Goal: Check status: Check status

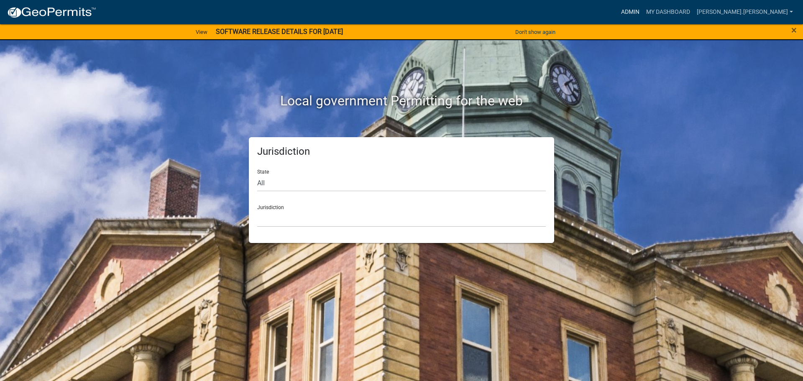
click at [643, 11] on link "Admin" at bounding box center [630, 12] width 25 height 16
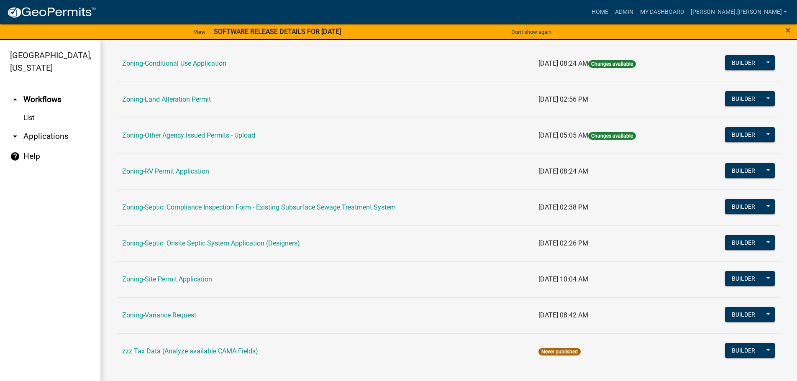
scroll to position [261, 0]
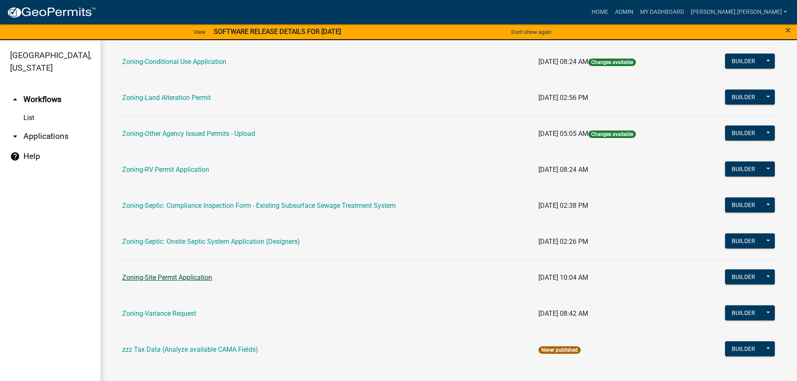
click at [205, 274] on link "Zoning-Site Permit Application" at bounding box center [167, 278] width 90 height 8
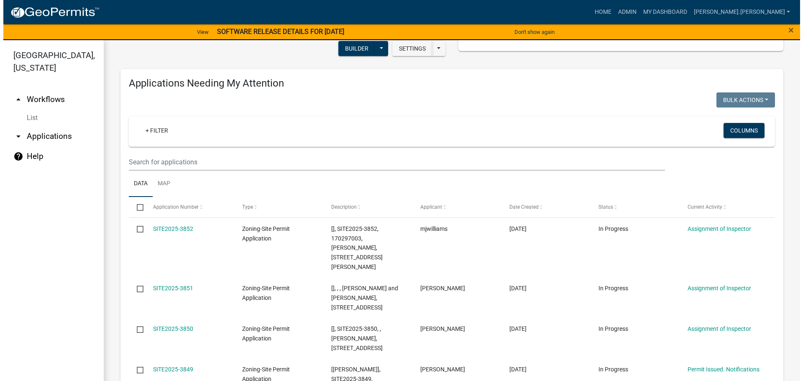
scroll to position [84, 0]
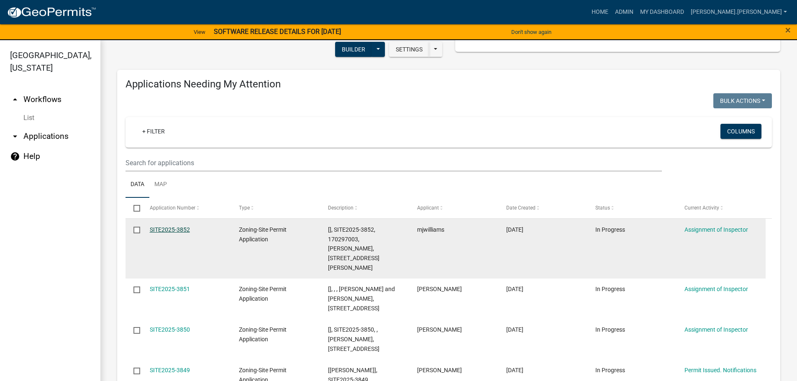
click at [175, 228] on link "SITE2025-3852" at bounding box center [170, 229] width 40 height 7
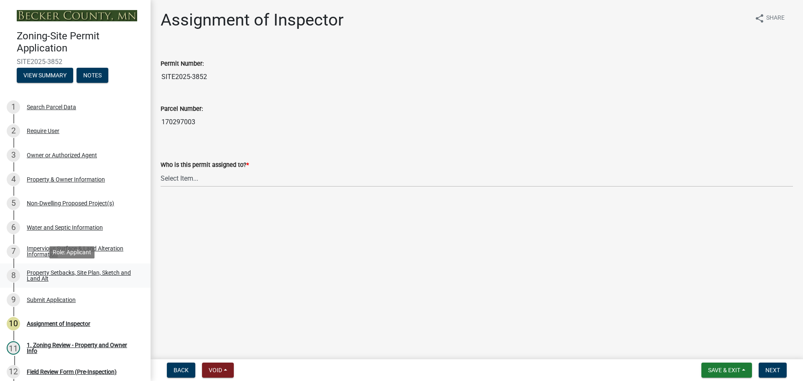
click at [91, 270] on div "Property Setbacks, Site Plan, Sketch and Land Alt" at bounding box center [82, 276] width 110 height 12
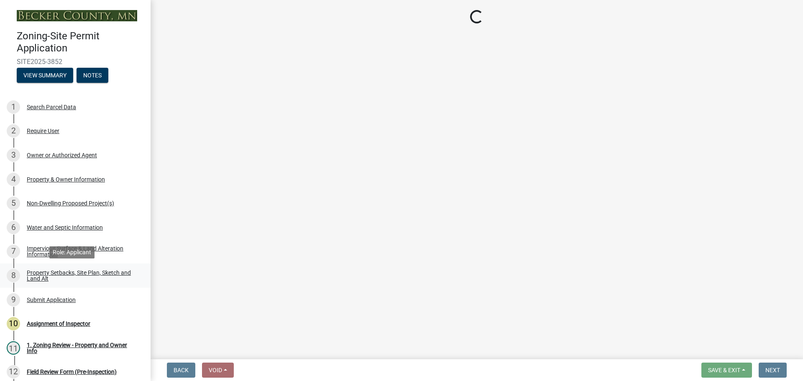
select select "bc359128-44fe-43a6-b559-d4174f4d38cf"
select select "b56a4575-9846-47cf-8067-c59a4853da22"
select select "12f785fb-c378-4b18-841c-21c73dc99083"
select select "12da6293-5841-4f5c-bd92-3658833964cd"
select select "b98836ba-4715-455d-97ab-be9a9df498a8"
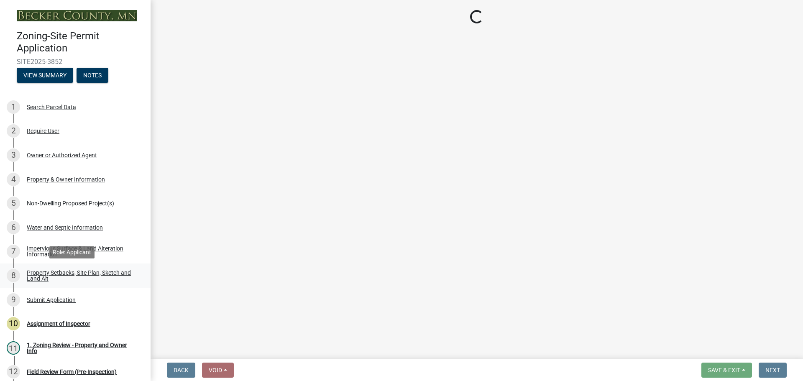
select select "c8b8ea71-7088-4e87-a493-7bc88cc2835b"
select select "1418c7e3-4054-4b00-84b5-d09b9560f30a"
select select "19d13e65-c93d-443e-910a-7a17299544cc"
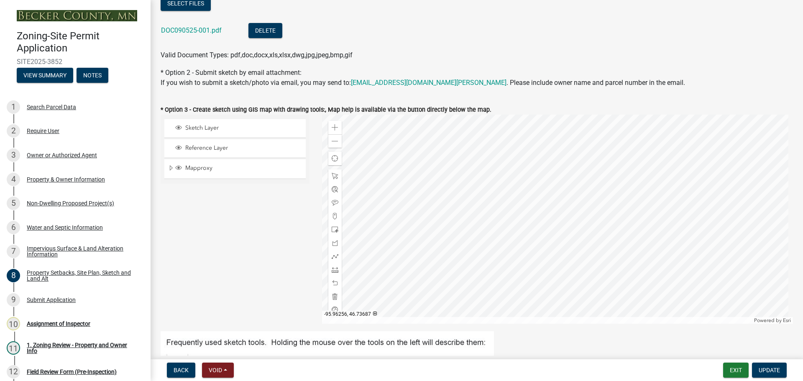
scroll to position [126, 0]
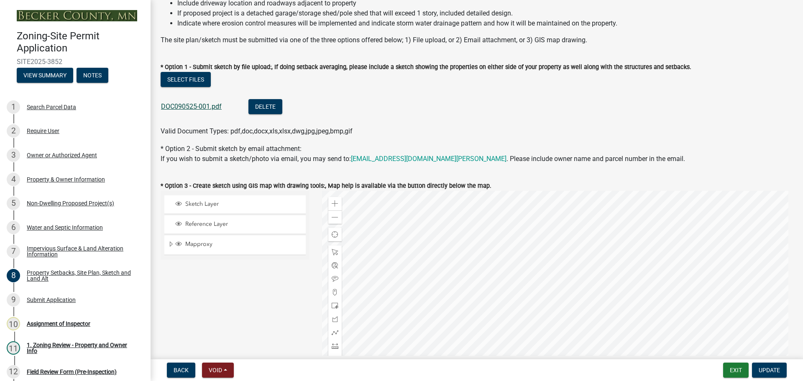
click at [205, 106] on link "DOC090525-001.pdf" at bounding box center [191, 107] width 61 height 8
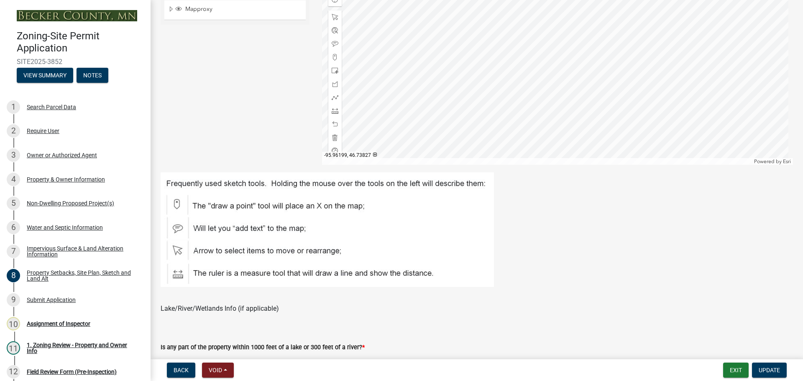
scroll to position [418, 0]
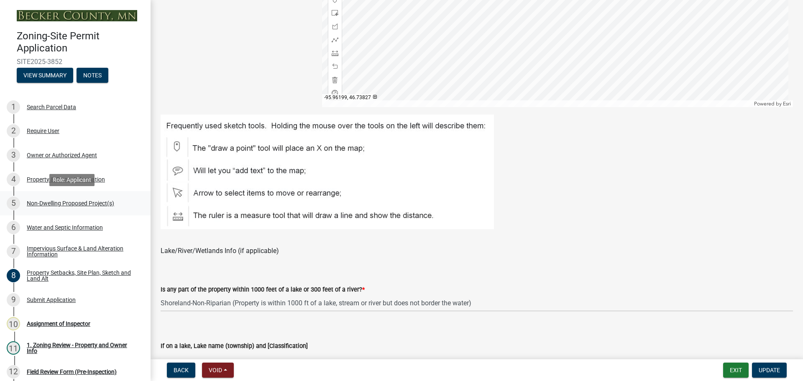
click at [68, 204] on div "Non-Dwelling Proposed Project(s)" at bounding box center [70, 203] width 87 height 6
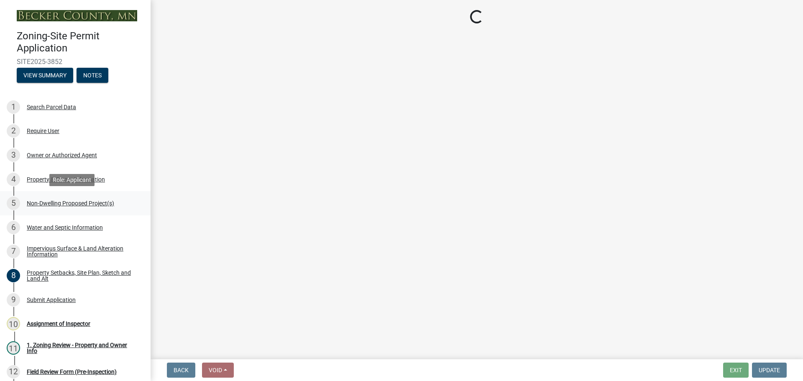
scroll to position [0, 0]
select select "97c48b8f-5b3b-4eb5-baa1-64080d5416e1"
select select "68d85482-c11a-4398-9267-999385c995bf"
select select "cf118f3b-6469-426f-b247-8aeebfb0198d"
select select "d5258256-81e9-4688-bc84-b01445ee29b6"
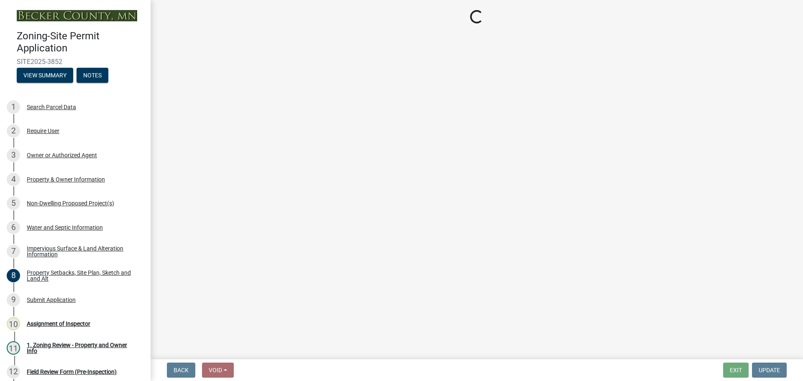
select select "258cbdbc-8629-455d-9fed-6a57bf82144e"
select select "a9a8393f-3c28-47b8-b6d9-84c94641c3fc"
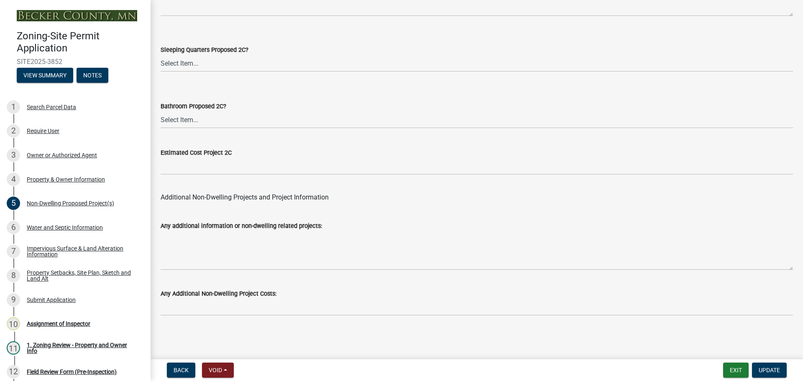
scroll to position [1638, 0]
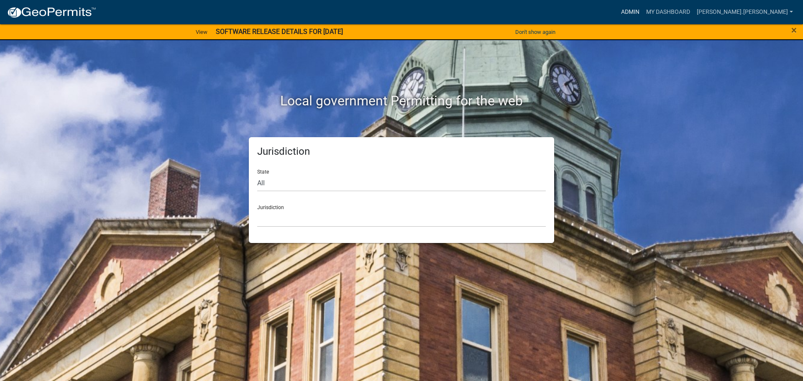
click at [643, 13] on link "Admin" at bounding box center [630, 12] width 25 height 16
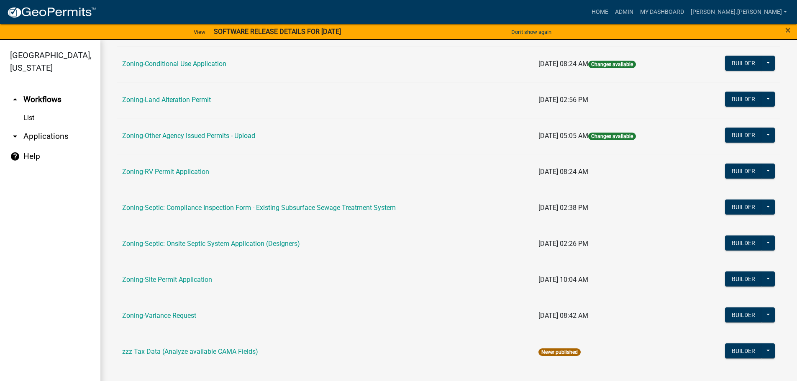
scroll to position [261, 0]
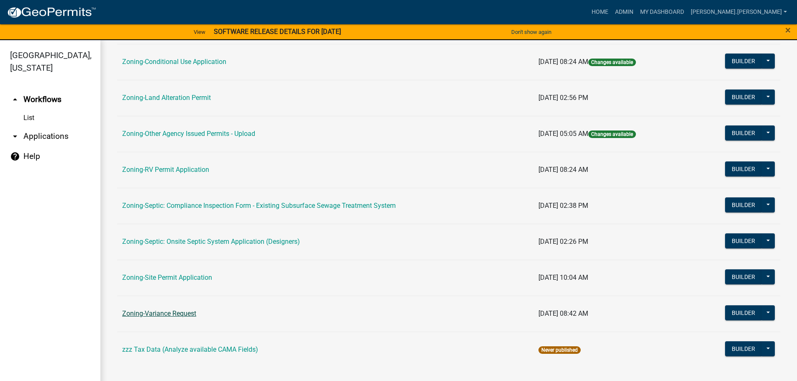
click at [170, 313] on link "Zoning-Variance Request" at bounding box center [159, 314] width 74 height 8
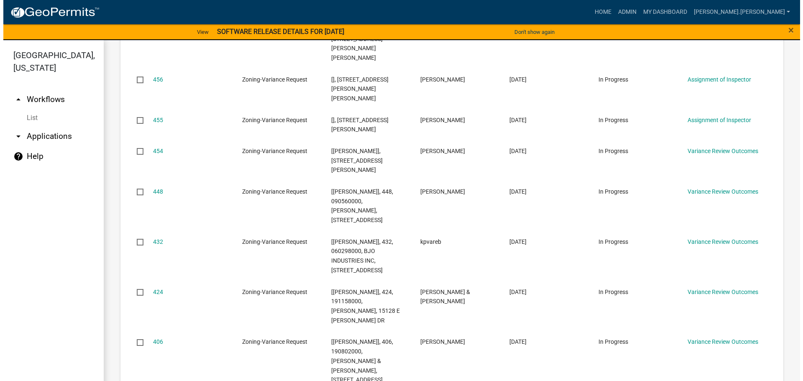
scroll to position [836, 0]
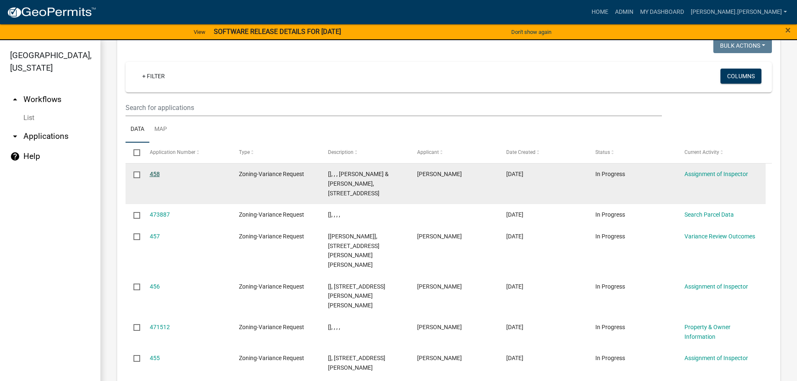
click at [153, 173] on link "458" at bounding box center [155, 174] width 10 height 7
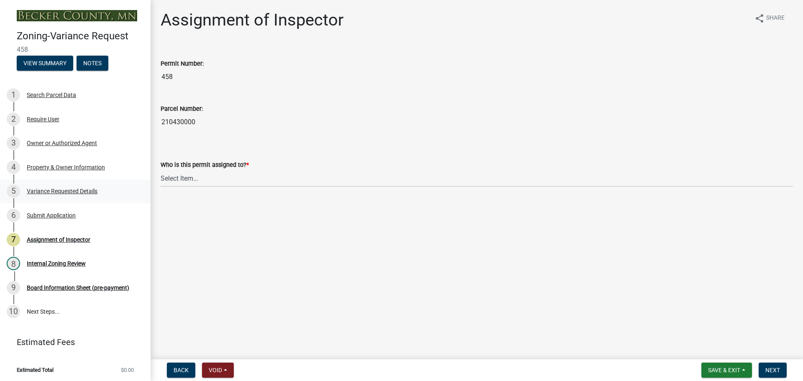
click at [69, 192] on div "Variance Requested Details" at bounding box center [62, 191] width 71 height 6
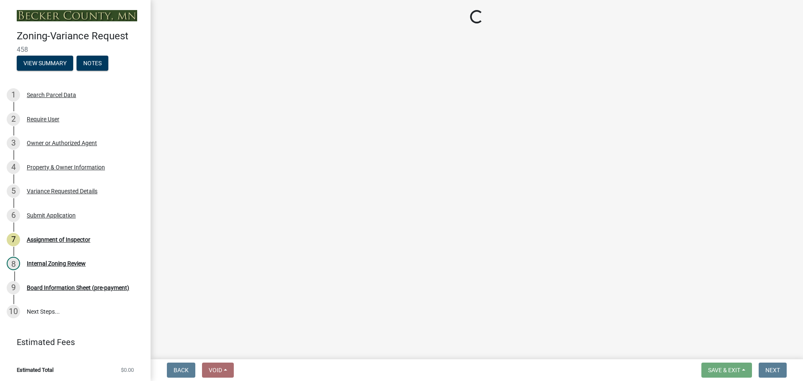
select select "edc6b78d-c029-41a6-a436-e6f76b5f0855"
select select "15bf2cec-1ca8-47a3-85db-999609351cbd"
select select "7b4e921e-23d5-43ad-813a-b7a6ebdae9a4"
select select "bb2b5e43-03c1-4874-9abf-a65f400af928"
select select "8ea3e6c3-8fed-4904-aa20-2f643744aa0c"
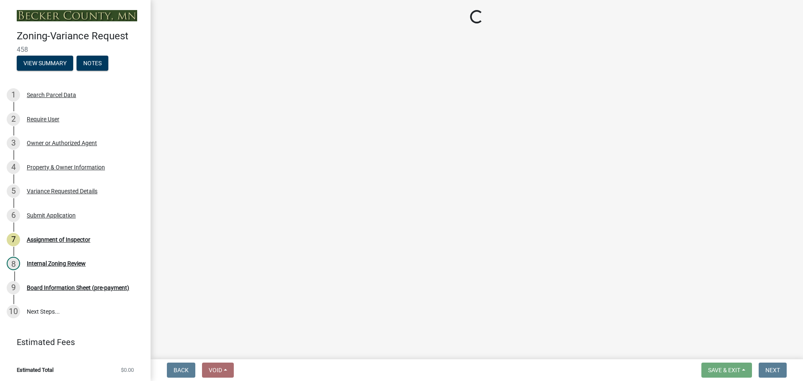
select select "860afd09-da87-482b-bca4-413f5cf53582"
select select "ee8740c3-f4d5-48cf-ad42-c8f7342b480c"
select select "1aa51e34-4f0a-4095-a3f3-287665056048"
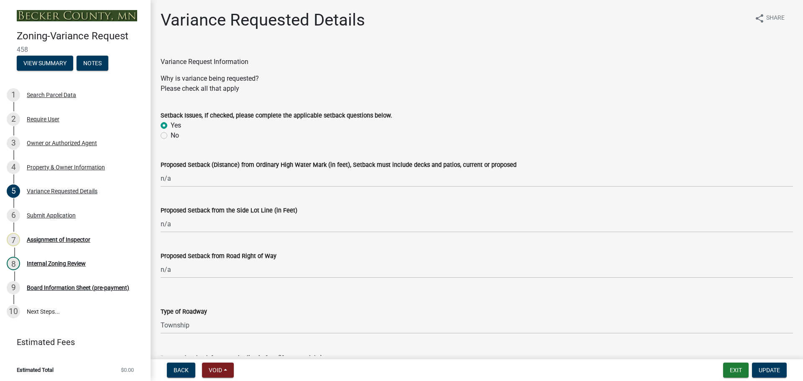
drag, startPoint x: 214, startPoint y: 321, endPoint x: 188, endPoint y: 160, distance: 163.1
click at [64, 167] on div "Property & Owner Information" at bounding box center [66, 167] width 78 height 6
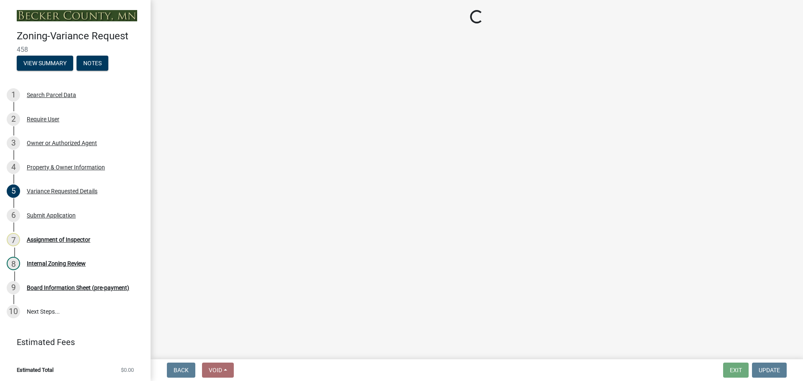
select select "6d32f3c5-ae17-46c2-bd0a-0ce51105bb32"
select select "e1509b63-faad-48b6-a727-dce88822a300"
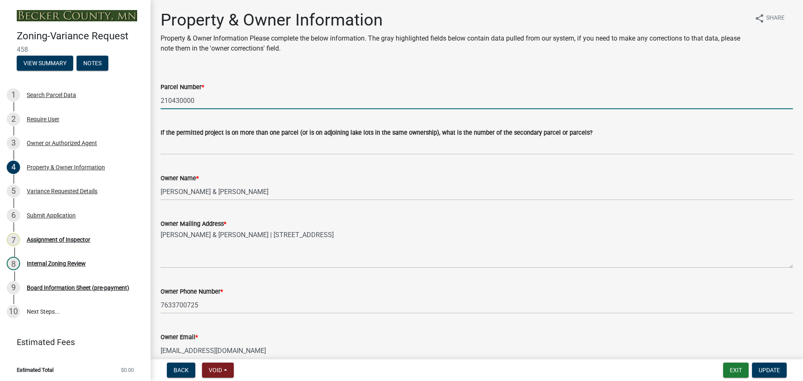
click at [185, 103] on input "210430000" at bounding box center [477, 100] width 633 height 17
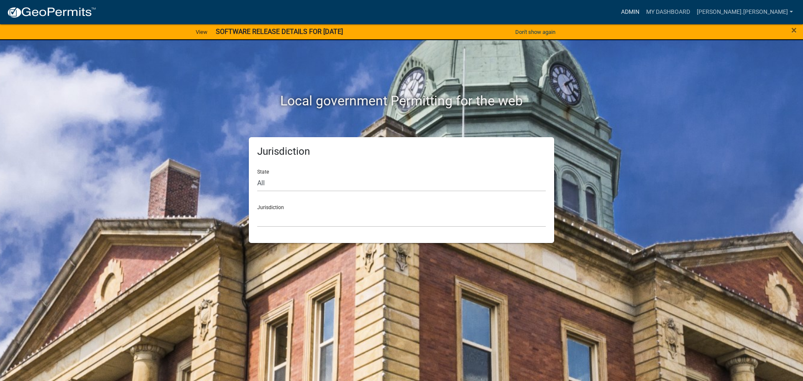
click at [643, 13] on link "Admin" at bounding box center [630, 12] width 25 height 16
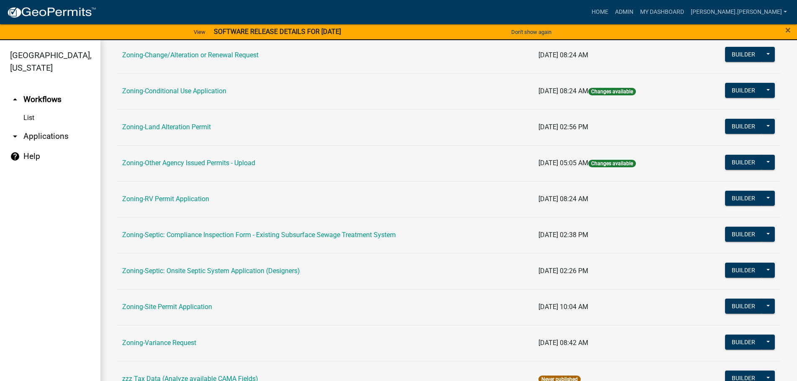
scroll to position [251, 0]
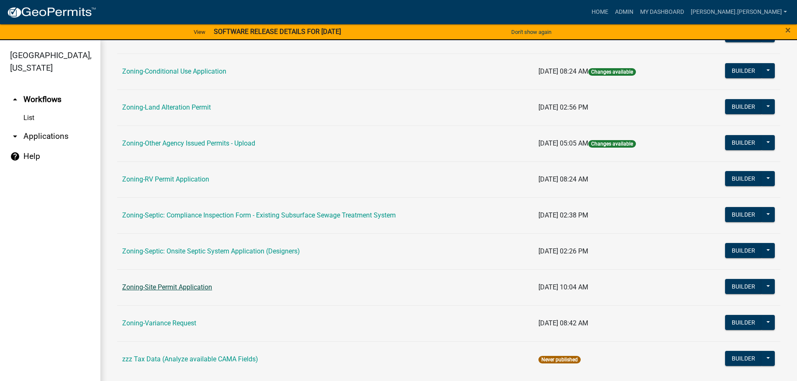
click at [169, 288] on link "Zoning-Site Permit Application" at bounding box center [167, 287] width 90 height 8
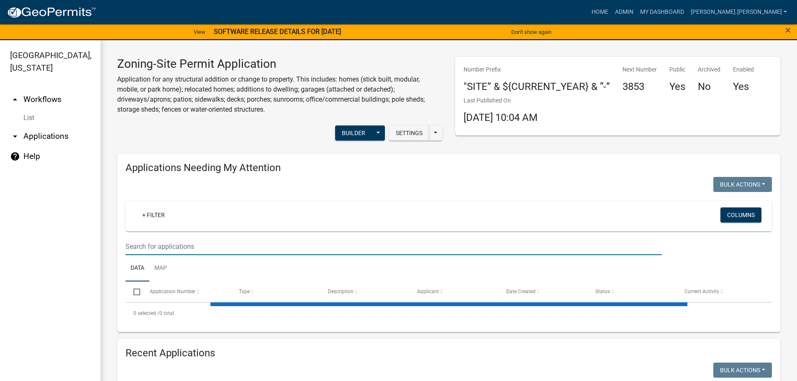
click at [185, 245] on input "text" at bounding box center [394, 246] width 536 height 17
type input "kraft"
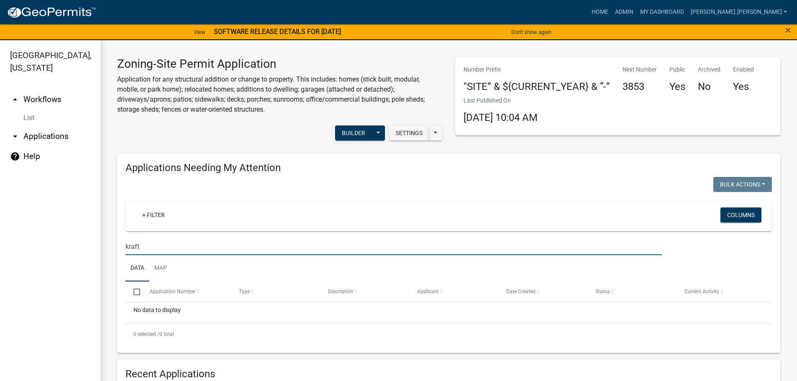
click at [170, 246] on input "kraft" at bounding box center [394, 246] width 536 height 17
